Goal: Navigation & Orientation: Find specific page/section

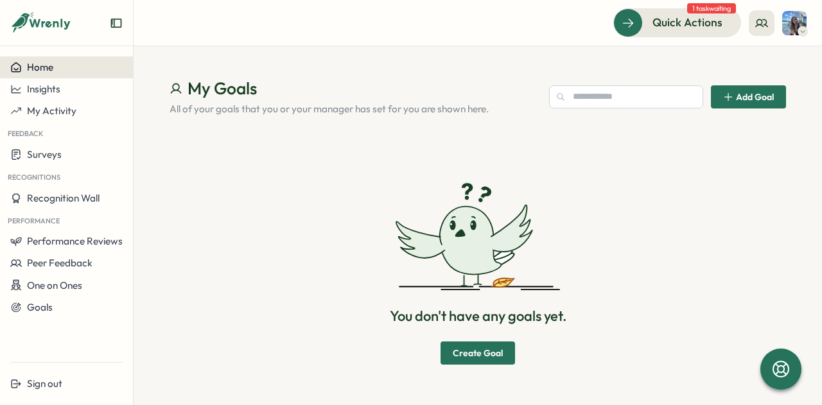
click at [66, 71] on div "Home" at bounding box center [66, 68] width 112 height 12
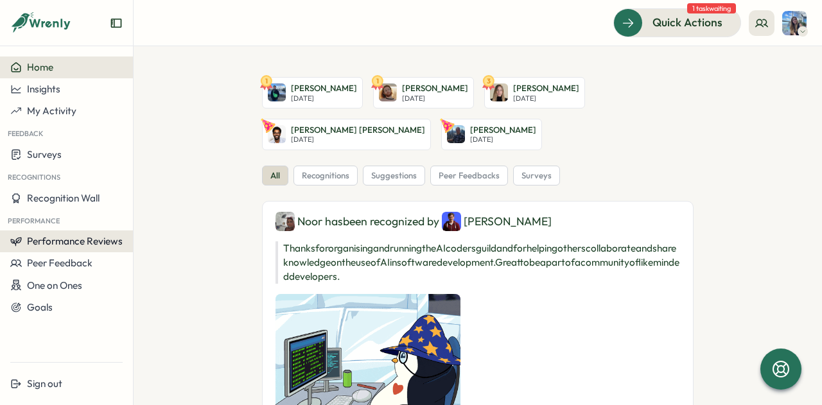
click at [80, 242] on span "Performance Reviews" at bounding box center [75, 241] width 96 height 12
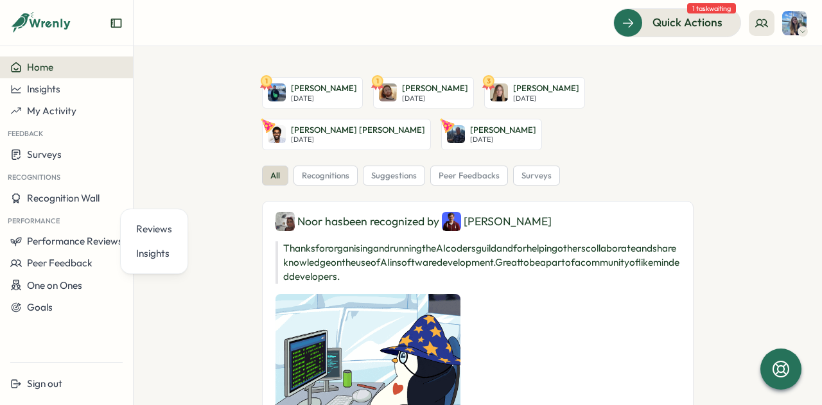
click at [129, 227] on div "Reviews Insights" at bounding box center [154, 242] width 68 height 66
click at [138, 227] on div "Reviews" at bounding box center [154, 229] width 36 height 14
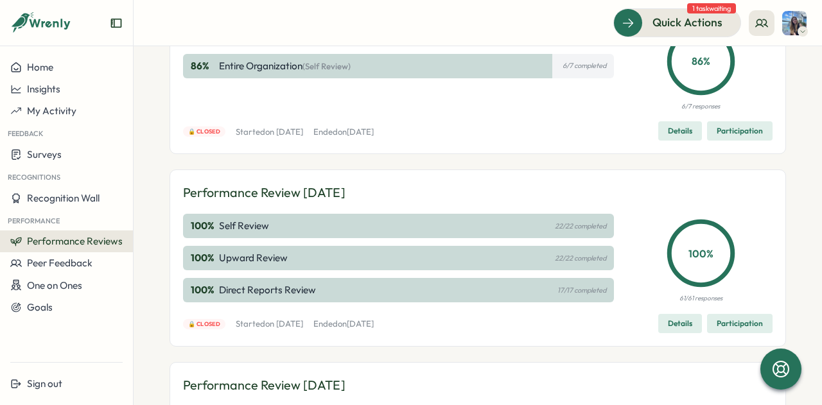
scroll to position [139, 0]
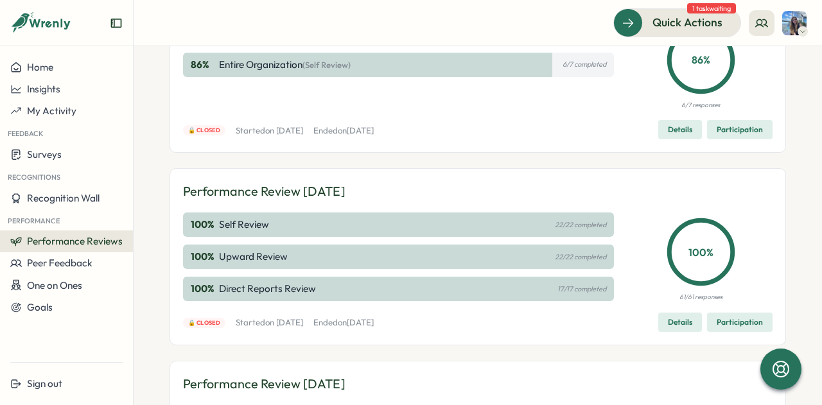
click at [668, 326] on span "Details" at bounding box center [680, 323] width 24 height 18
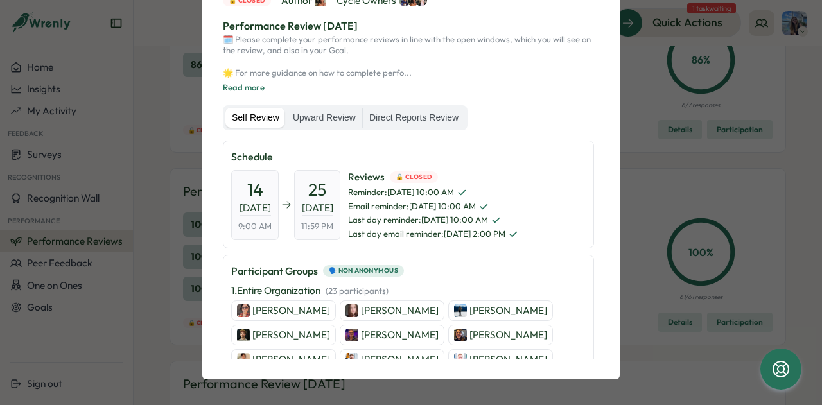
scroll to position [0, 0]
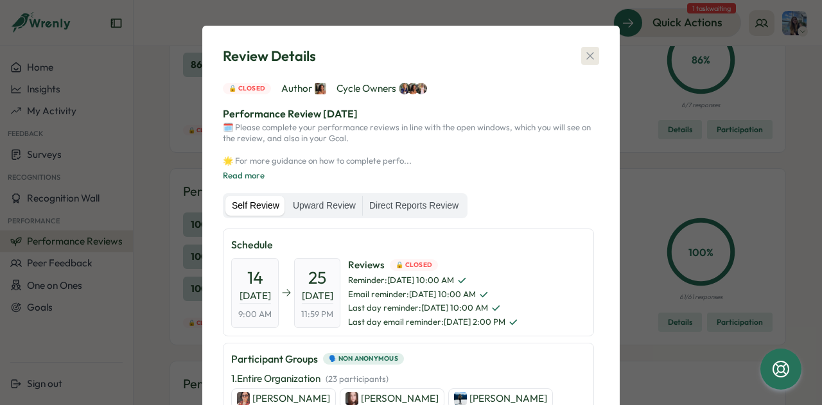
click at [591, 53] on icon "button" at bounding box center [590, 55] width 13 height 13
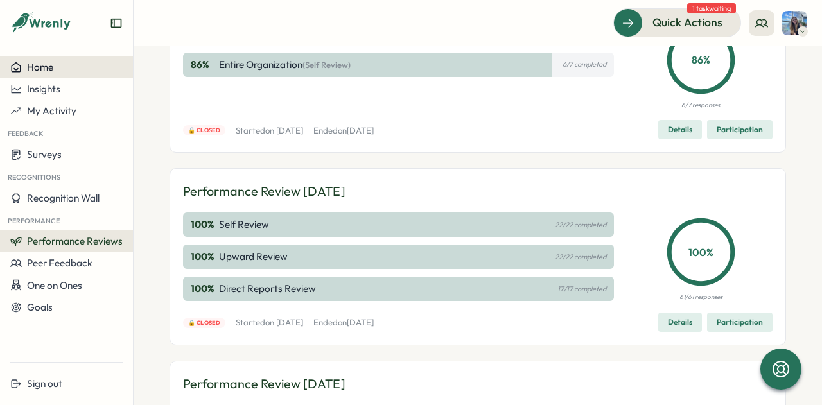
click at [49, 76] on button "Home" at bounding box center [66, 68] width 133 height 22
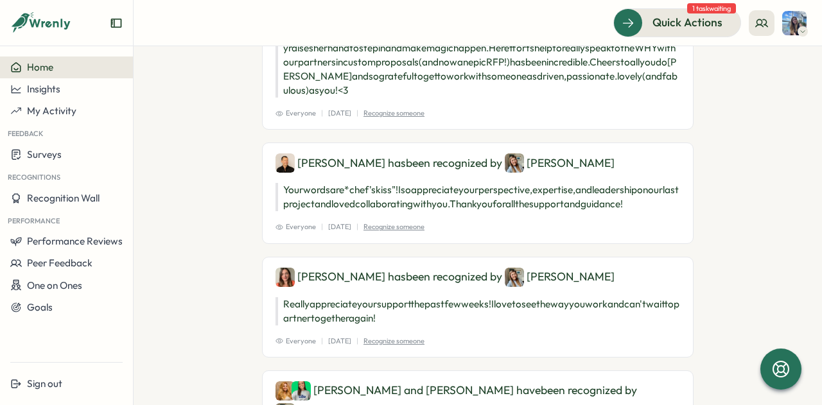
scroll to position [1140, 0]
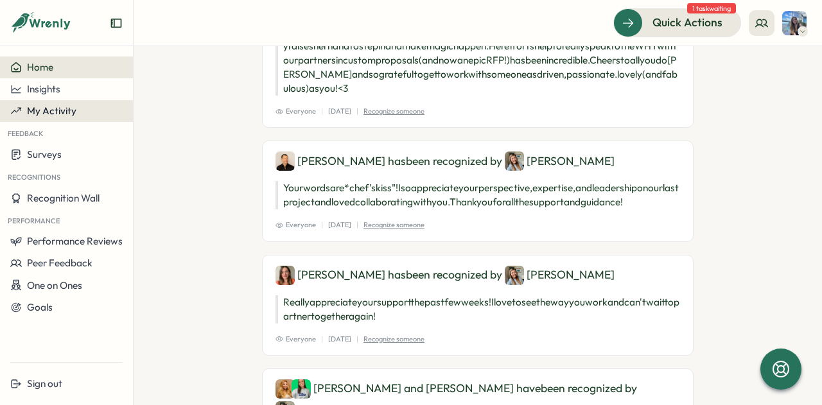
click at [77, 113] on div "My Activity" at bounding box center [66, 111] width 112 height 12
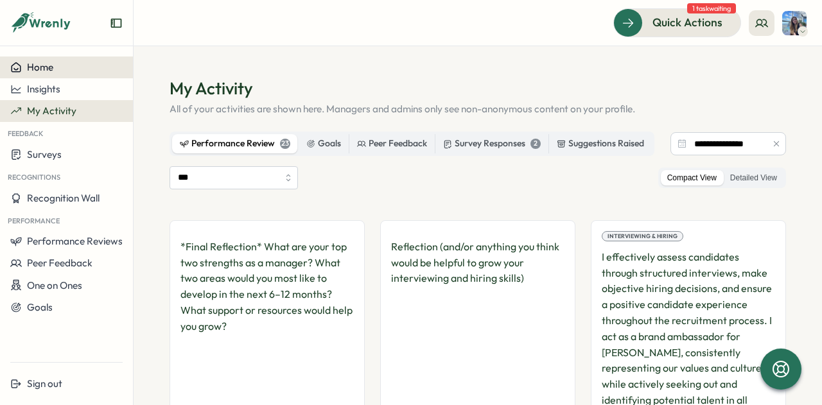
click at [60, 67] on div "Home" at bounding box center [66, 68] width 112 height 12
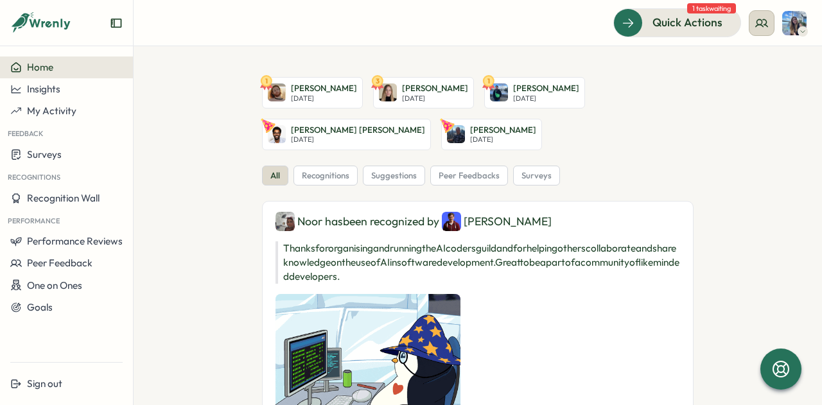
click at [767, 18] on icon at bounding box center [762, 23] width 13 height 13
click at [765, 64] on div "My Team" at bounding box center [762, 64] width 81 height 14
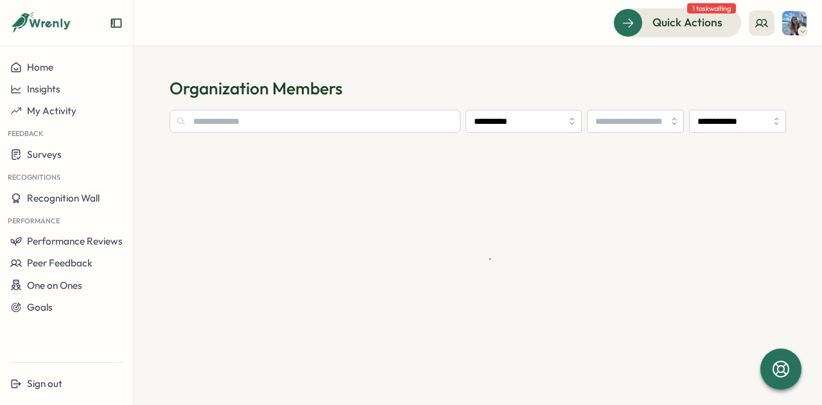
type input "**********"
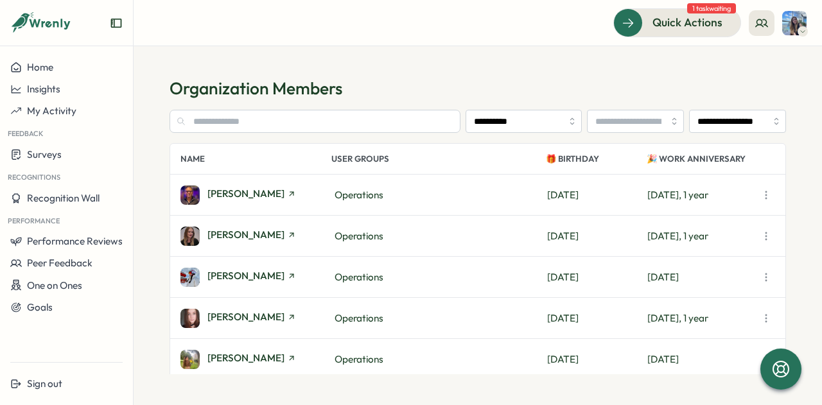
click at [794, 29] on img at bounding box center [795, 23] width 24 height 24
click at [774, 94] on div "My Activity" at bounding box center [773, 87] width 79 height 24
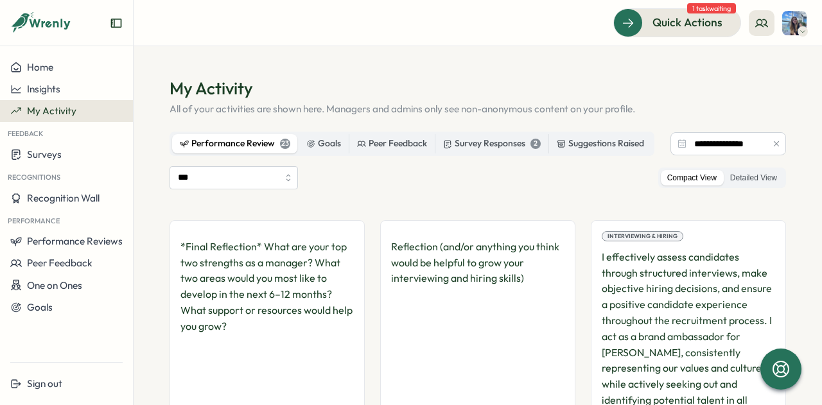
click at [792, 20] on img at bounding box center [795, 23] width 24 height 24
click at [781, 93] on div "My Activity" at bounding box center [773, 87] width 64 height 14
click at [511, 141] on div "Survey Responses 2" at bounding box center [492, 144] width 98 height 14
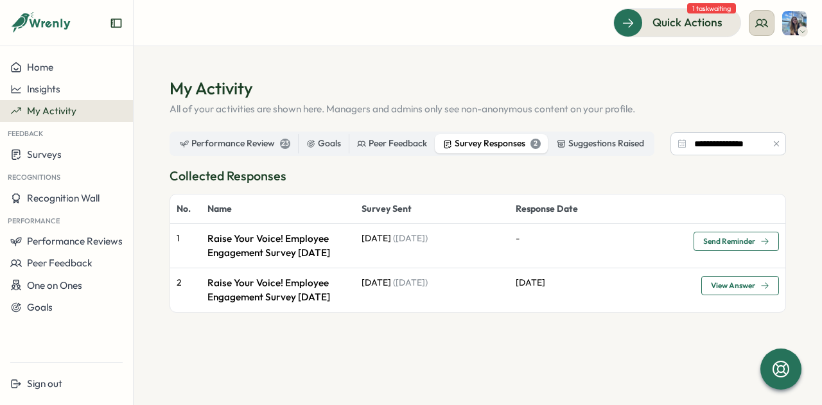
click at [761, 24] on icon at bounding box center [762, 22] width 12 height 7
click at [743, 78] on div "User Activities" at bounding box center [762, 88] width 96 height 24
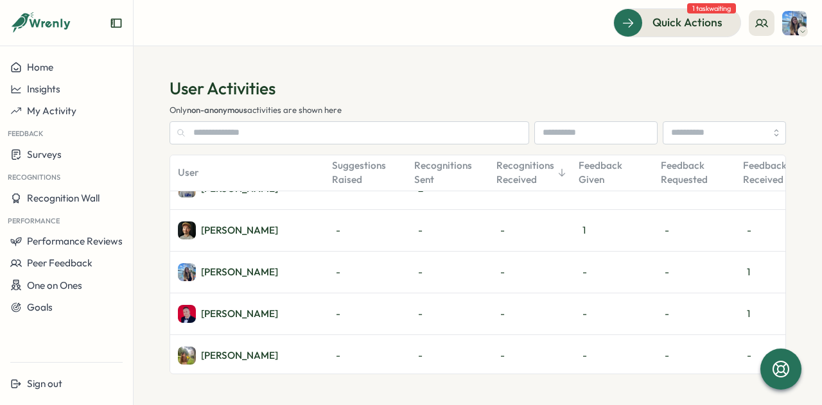
scroll to position [609, 0]
click at [519, 292] on div "-" at bounding box center [534, 312] width 82 height 41
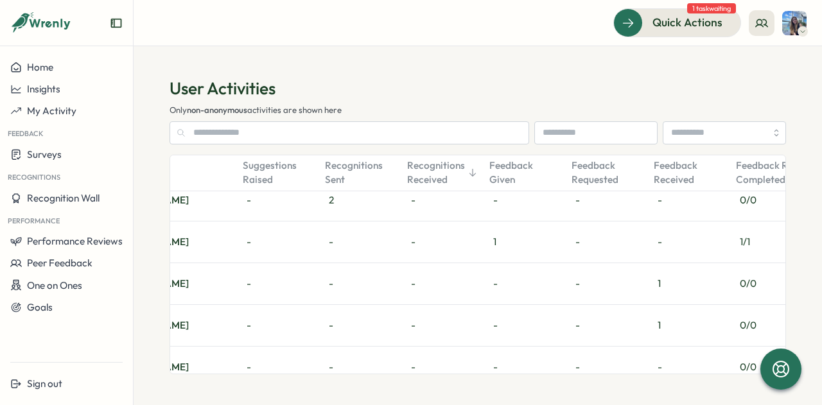
scroll to position [0, 106]
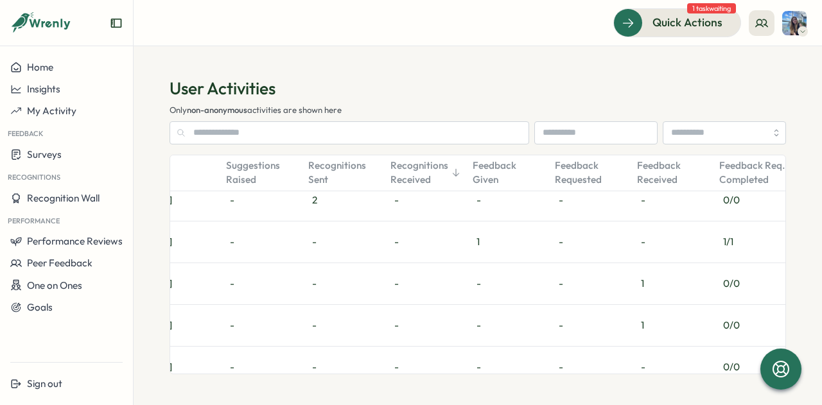
click at [652, 177] on div "Feedback Received" at bounding box center [671, 173] width 82 height 26
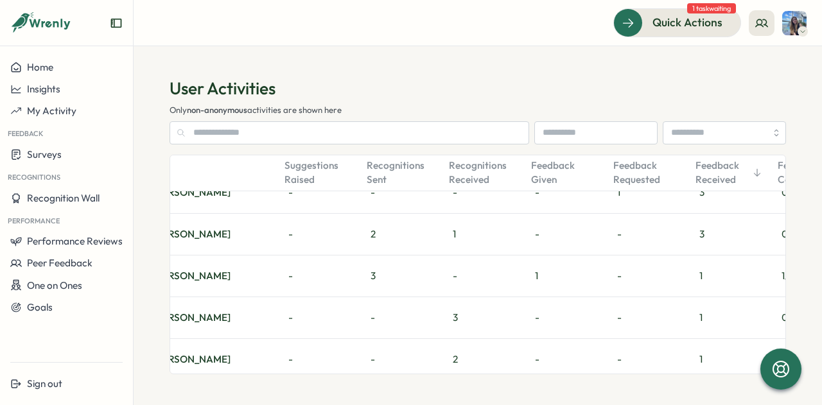
scroll to position [0, 0]
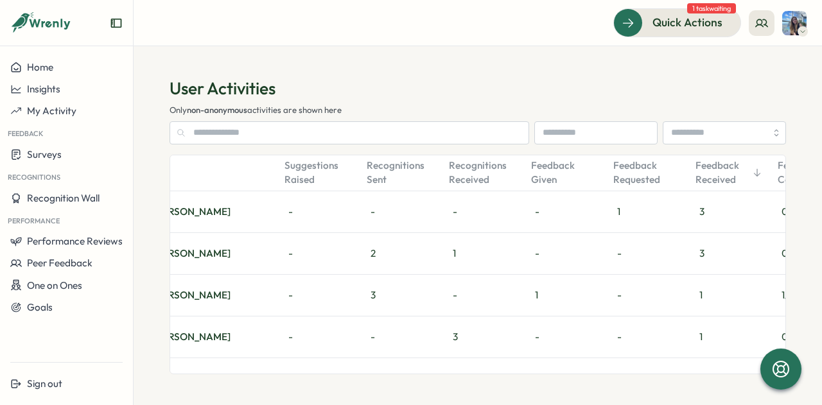
click at [564, 39] on header "Quick Actions 1 task waiting" at bounding box center [478, 23] width 689 height 46
